Goal: Task Accomplishment & Management: Manage account settings

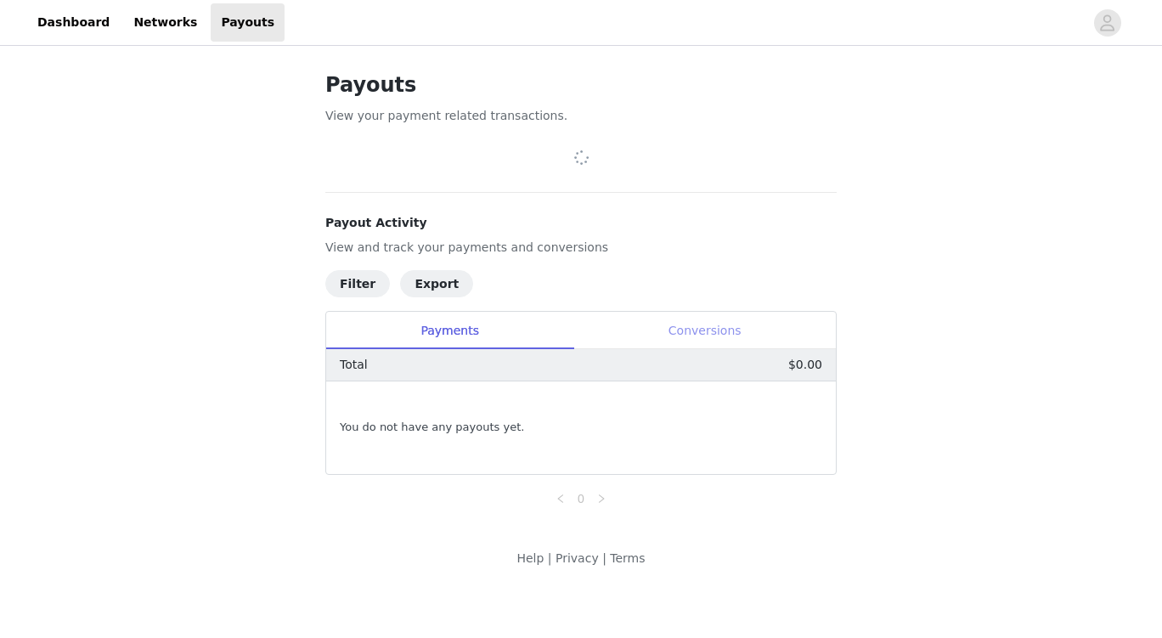
click at [719, 339] on div "Conversions" at bounding box center [704, 331] width 262 height 38
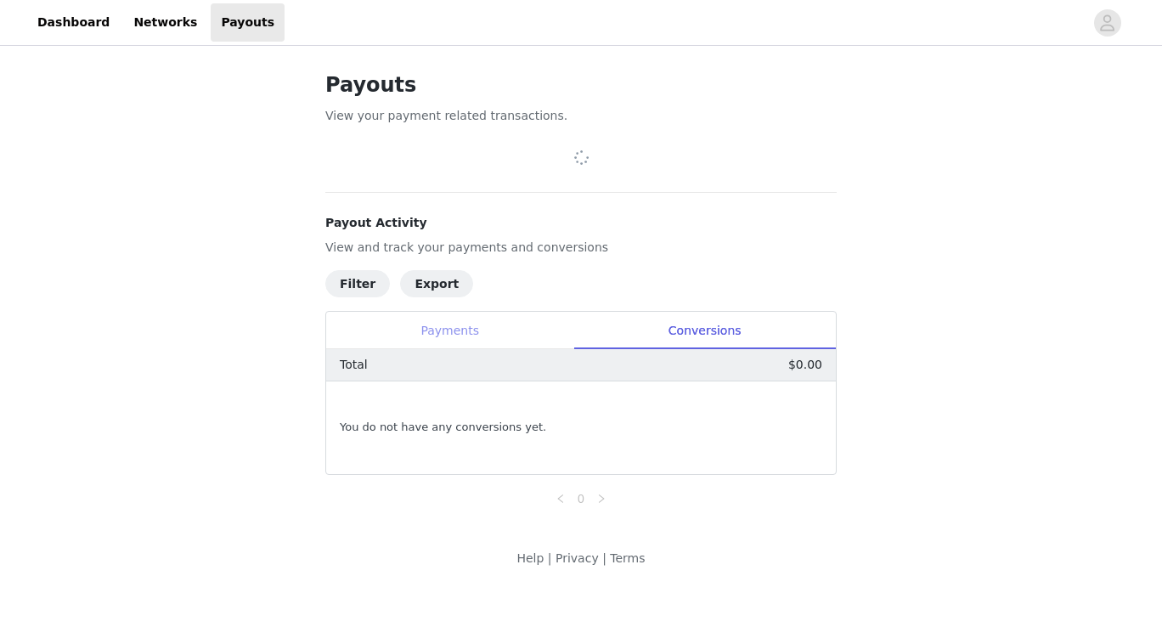
click at [478, 324] on div "Payments" at bounding box center [449, 331] width 247 height 38
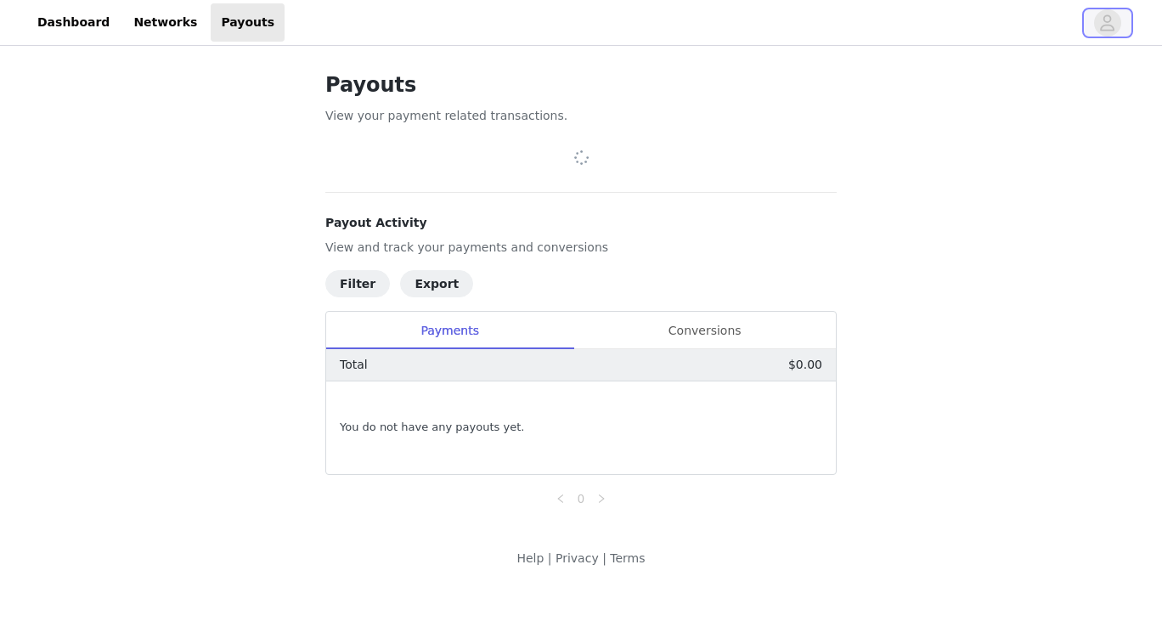
click at [1110, 27] on icon "avatar" at bounding box center [1107, 22] width 16 height 27
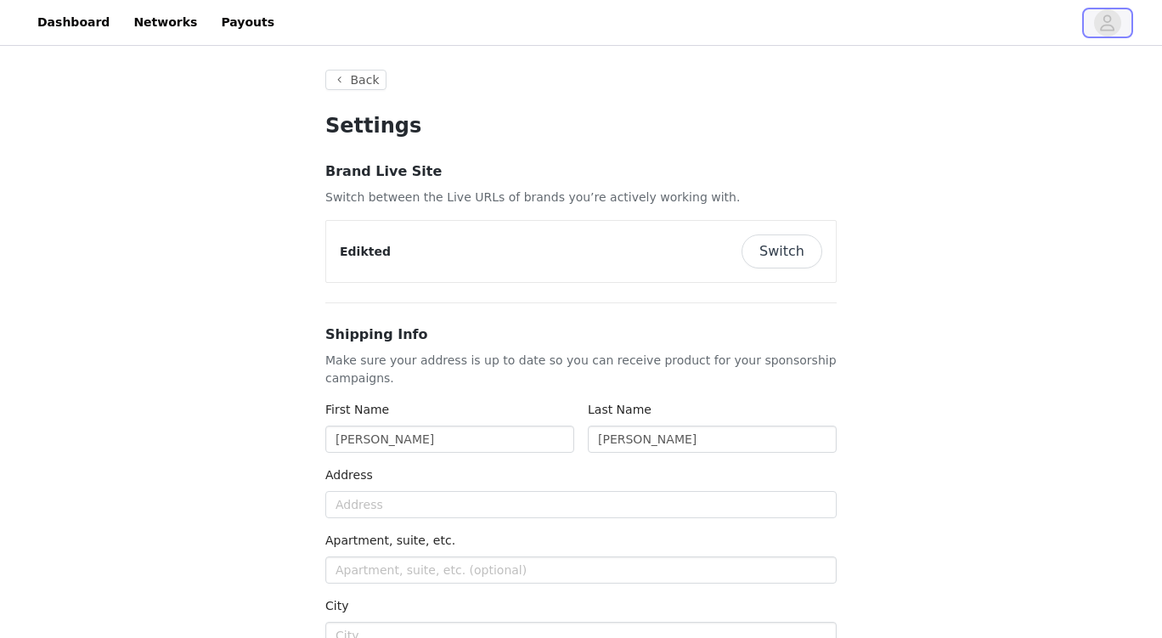
type input "+1 ([GEOGRAPHIC_DATA])"
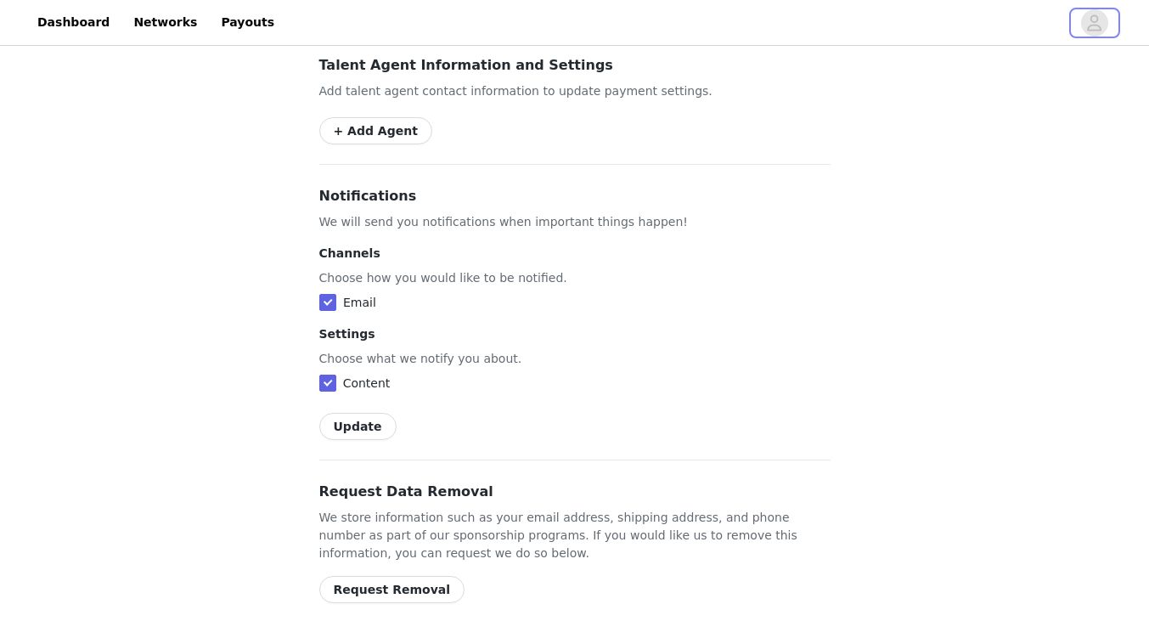
scroll to position [1108, 0]
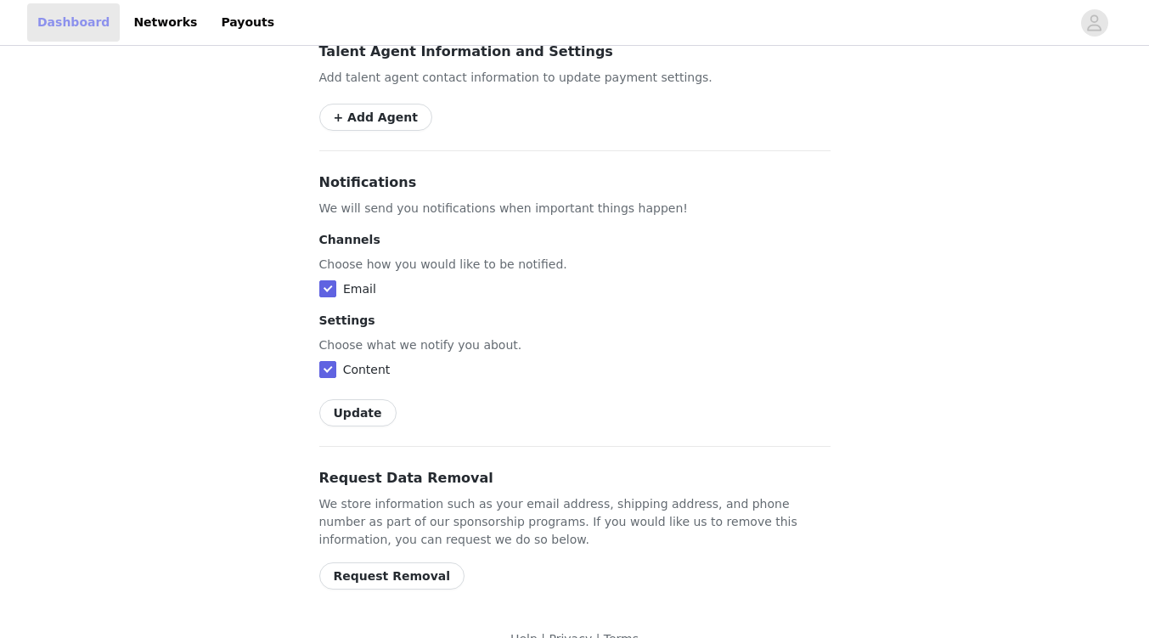
click at [70, 37] on link "Dashboard" at bounding box center [73, 22] width 93 height 38
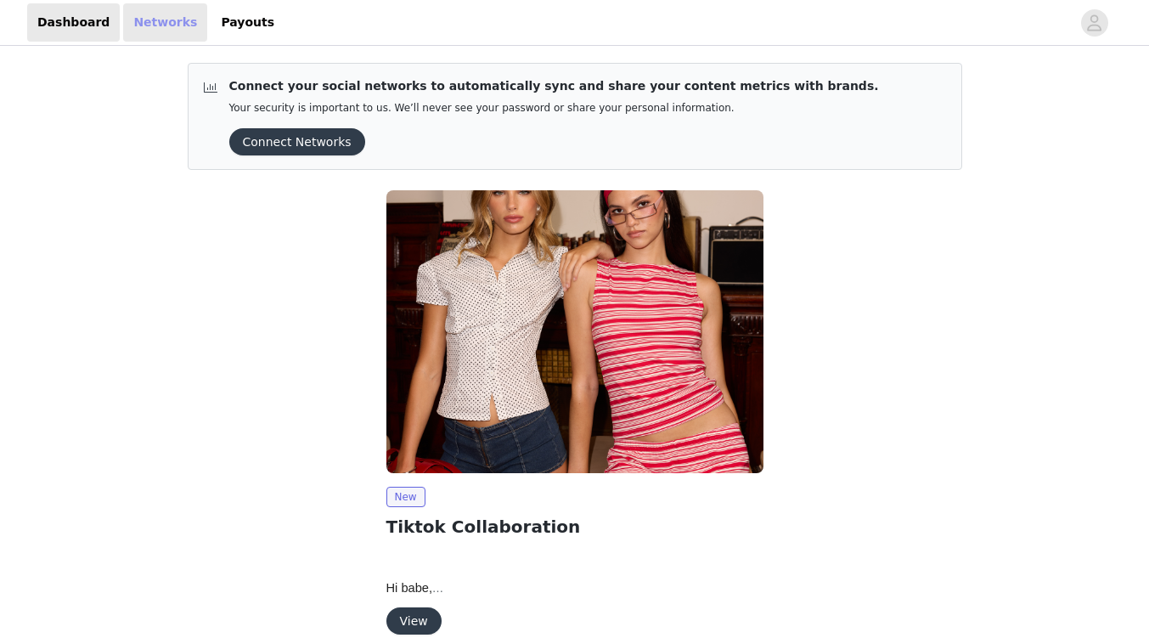
click at [135, 30] on link "Networks" at bounding box center [165, 22] width 84 height 38
